Goal: Find specific page/section: Find specific page/section

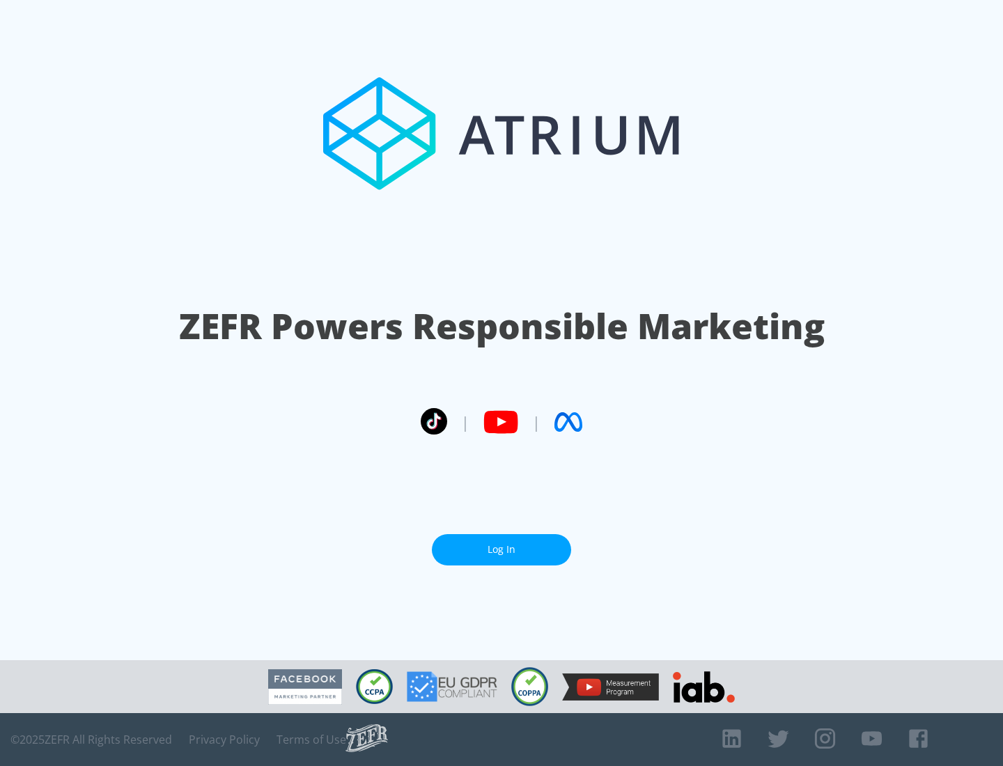
click at [501, 549] on link "Log In" at bounding box center [501, 549] width 139 height 31
